Goal: Find specific page/section: Find specific page/section

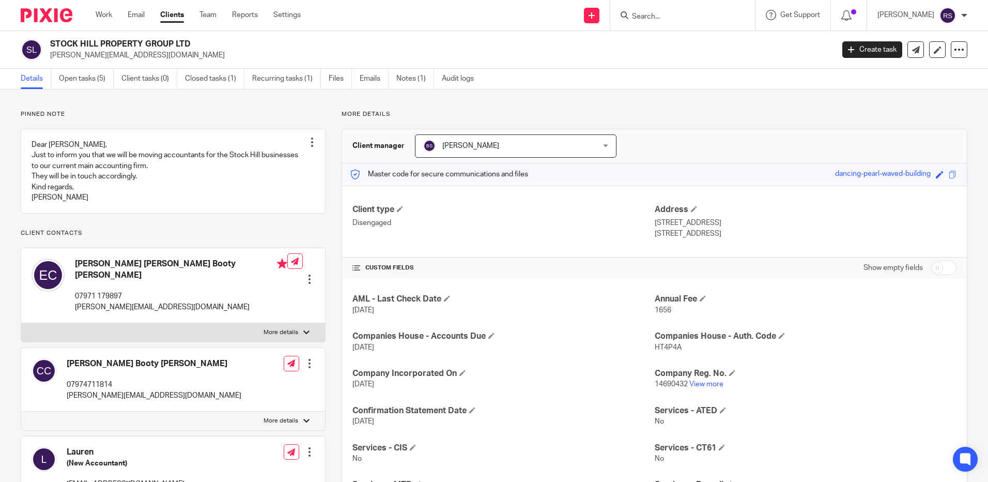
click at [667, 16] on input "Search" at bounding box center [677, 16] width 93 height 9
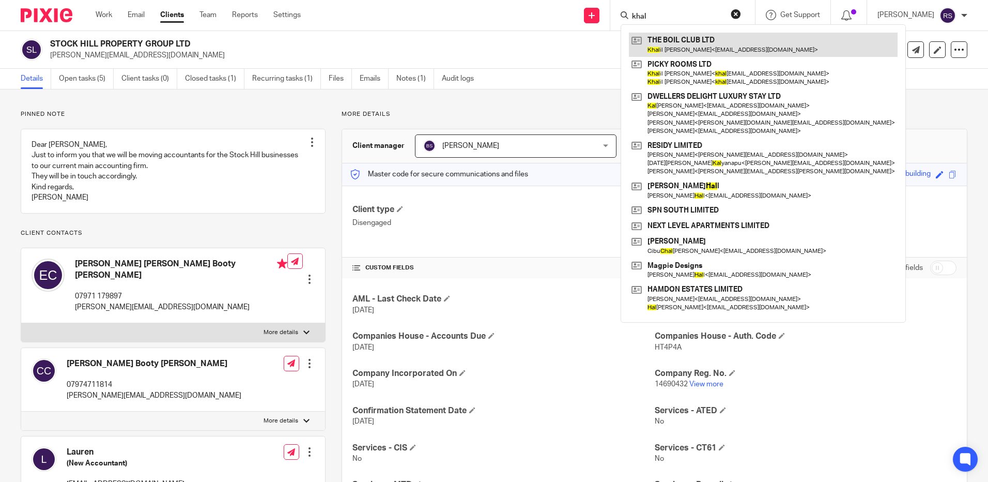
type input "khal"
click at [669, 42] on link at bounding box center [763, 45] width 269 height 24
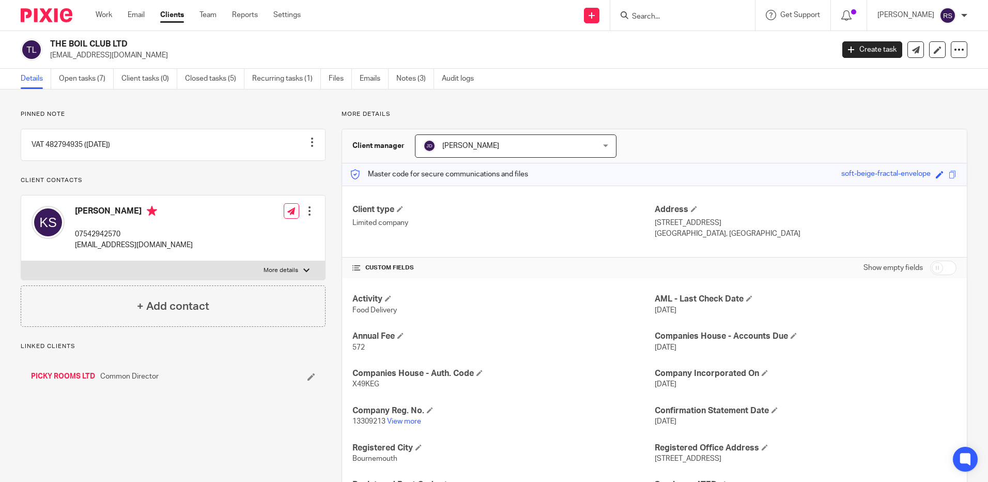
click at [67, 381] on link "PICKY ROOMS LTD" at bounding box center [63, 376] width 64 height 10
